Goal: Check status: Check status

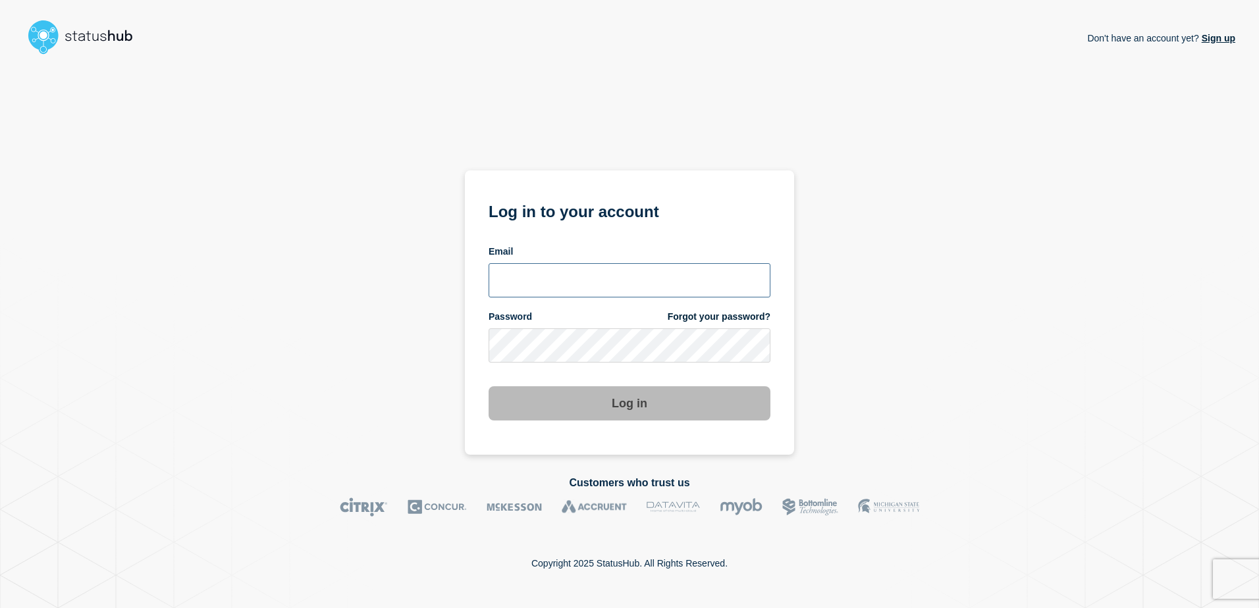
click at [527, 276] on input "email input" at bounding box center [629, 280] width 282 height 34
type input "[EMAIL_ADDRESS][DOMAIN_NAME]"
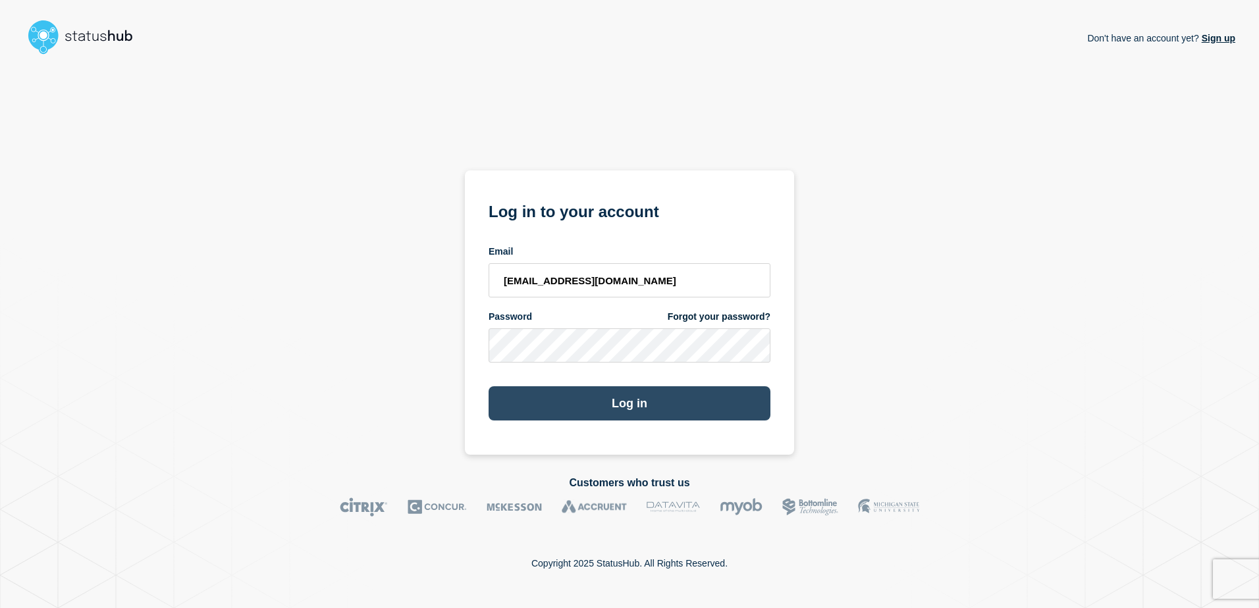
click at [655, 408] on button "Log in" at bounding box center [629, 403] width 282 height 34
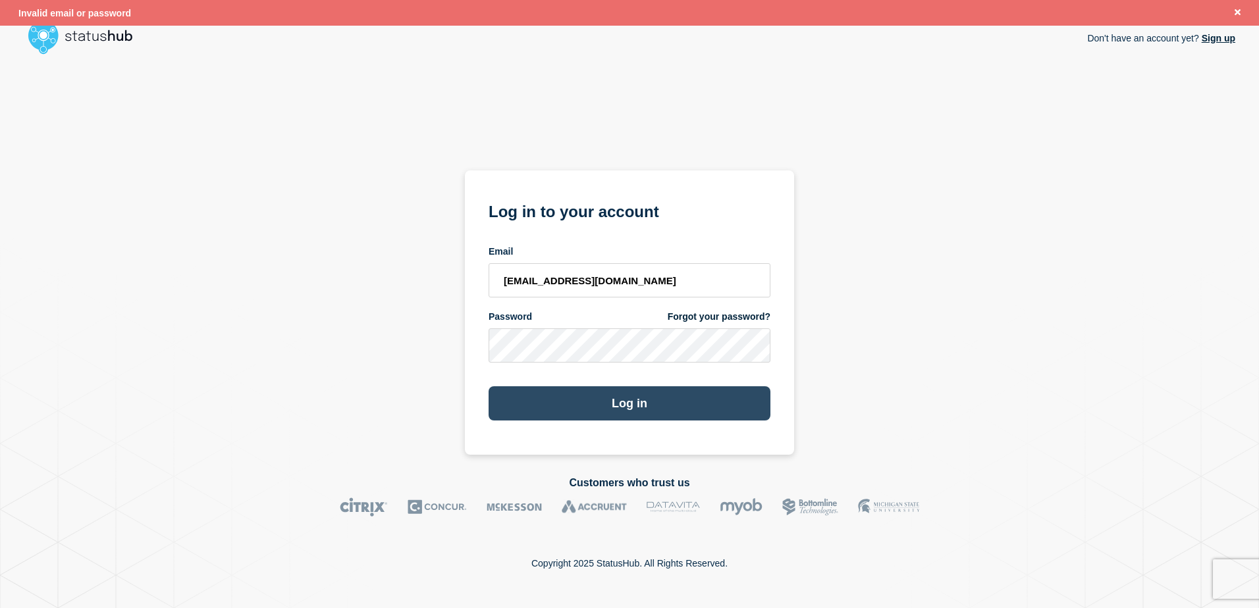
click at [613, 397] on button "Log in" at bounding box center [629, 403] width 282 height 34
click at [602, 396] on button "Log in" at bounding box center [629, 403] width 282 height 34
